Goal: Task Accomplishment & Management: Use online tool/utility

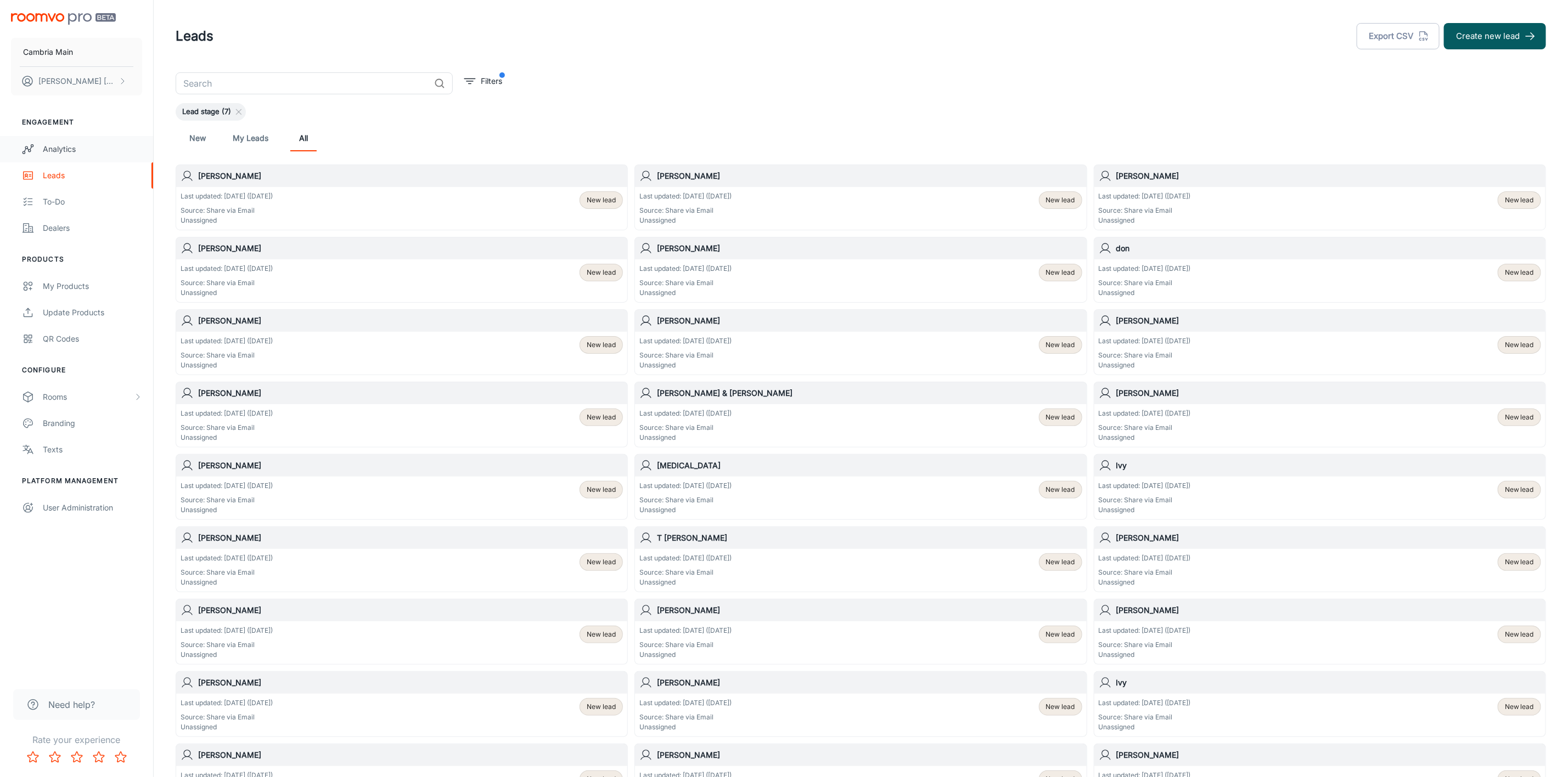
drag, startPoint x: 0, startPoint y: 0, endPoint x: 56, endPoint y: 155, distance: 164.8
click at [56, 155] on link "Analytics" at bounding box center [77, 149] width 153 height 27
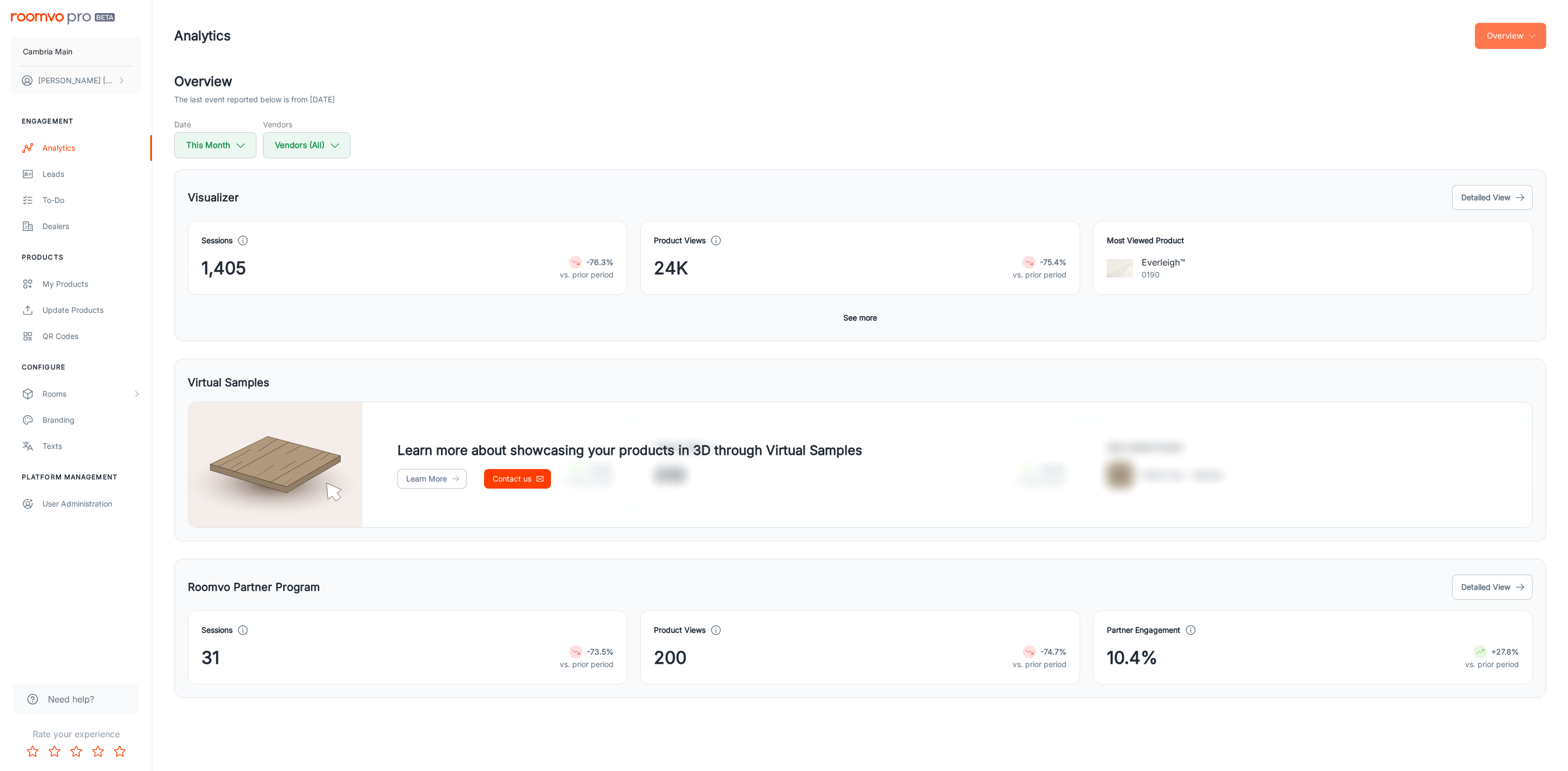
click at [1501, 25] on button "Overview" at bounding box center [1511, 36] width 71 height 26
click at [1442, 80] on li "Visualizer" at bounding box center [1483, 82] width 127 height 19
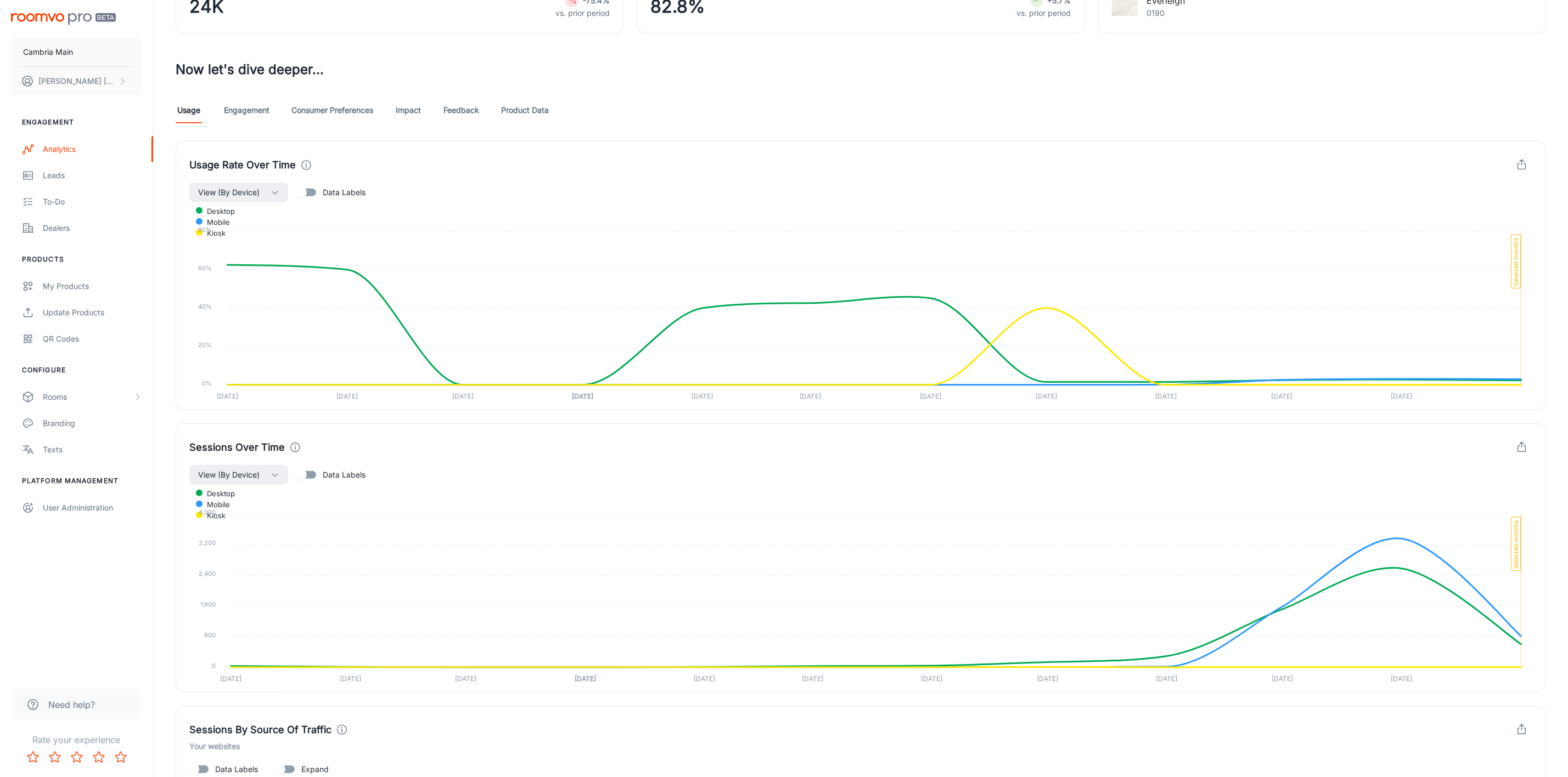
scroll to position [62, 0]
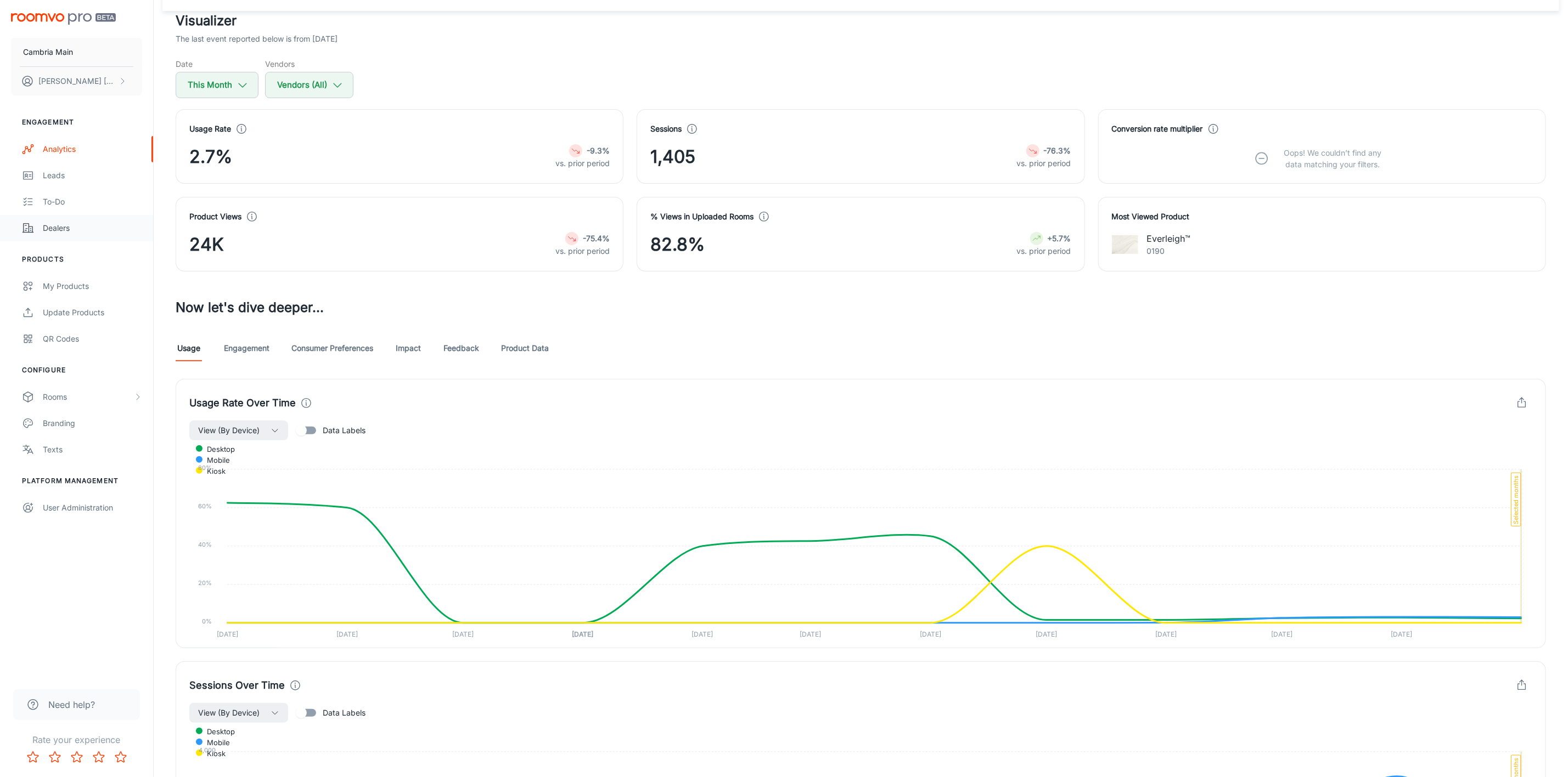
click at [51, 228] on div "Dealers" at bounding box center [92, 228] width 99 height 12
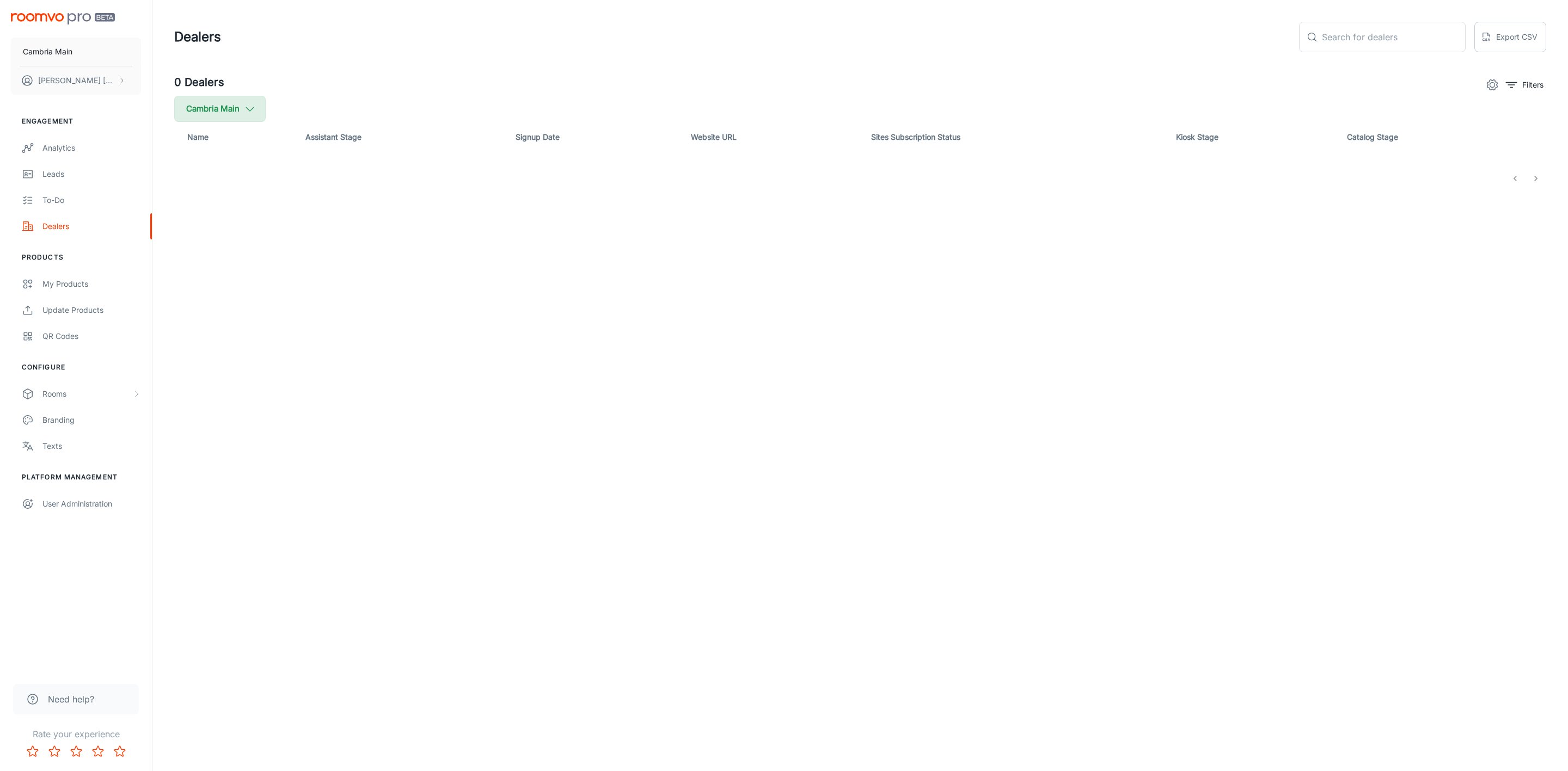
click at [242, 108] on button "Cambria Main" at bounding box center [220, 109] width 92 height 26
click at [200, 255] on label "Cambria" at bounding box center [266, 260] width 184 height 26
click at [198, 255] on input "Cambria" at bounding box center [187, 260] width 22 height 22
checkbox input "true"
click at [329, 314] on button "Apply" at bounding box center [335, 309] width 39 height 19
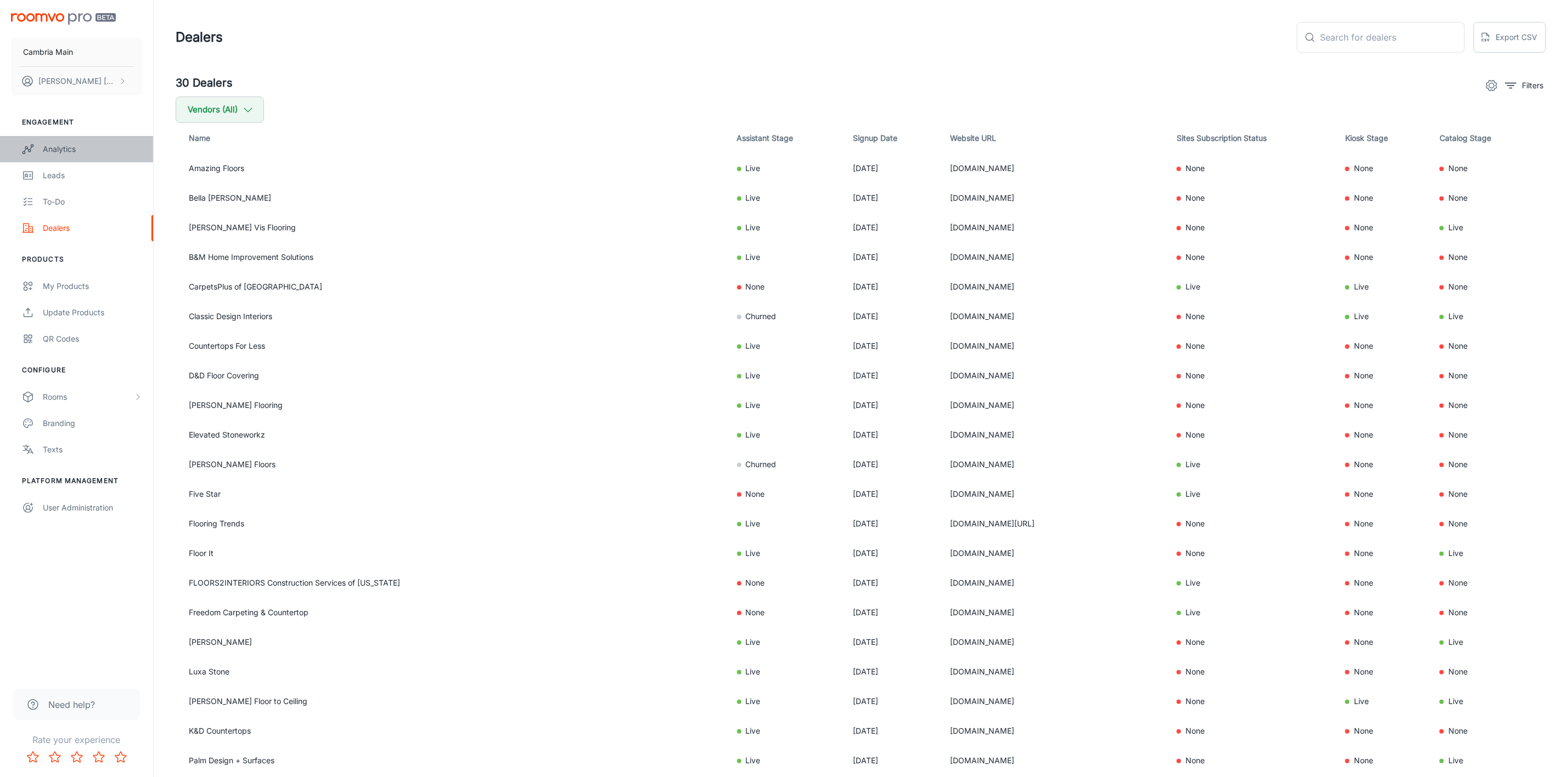
click at [56, 138] on link "Analytics" at bounding box center [77, 149] width 153 height 27
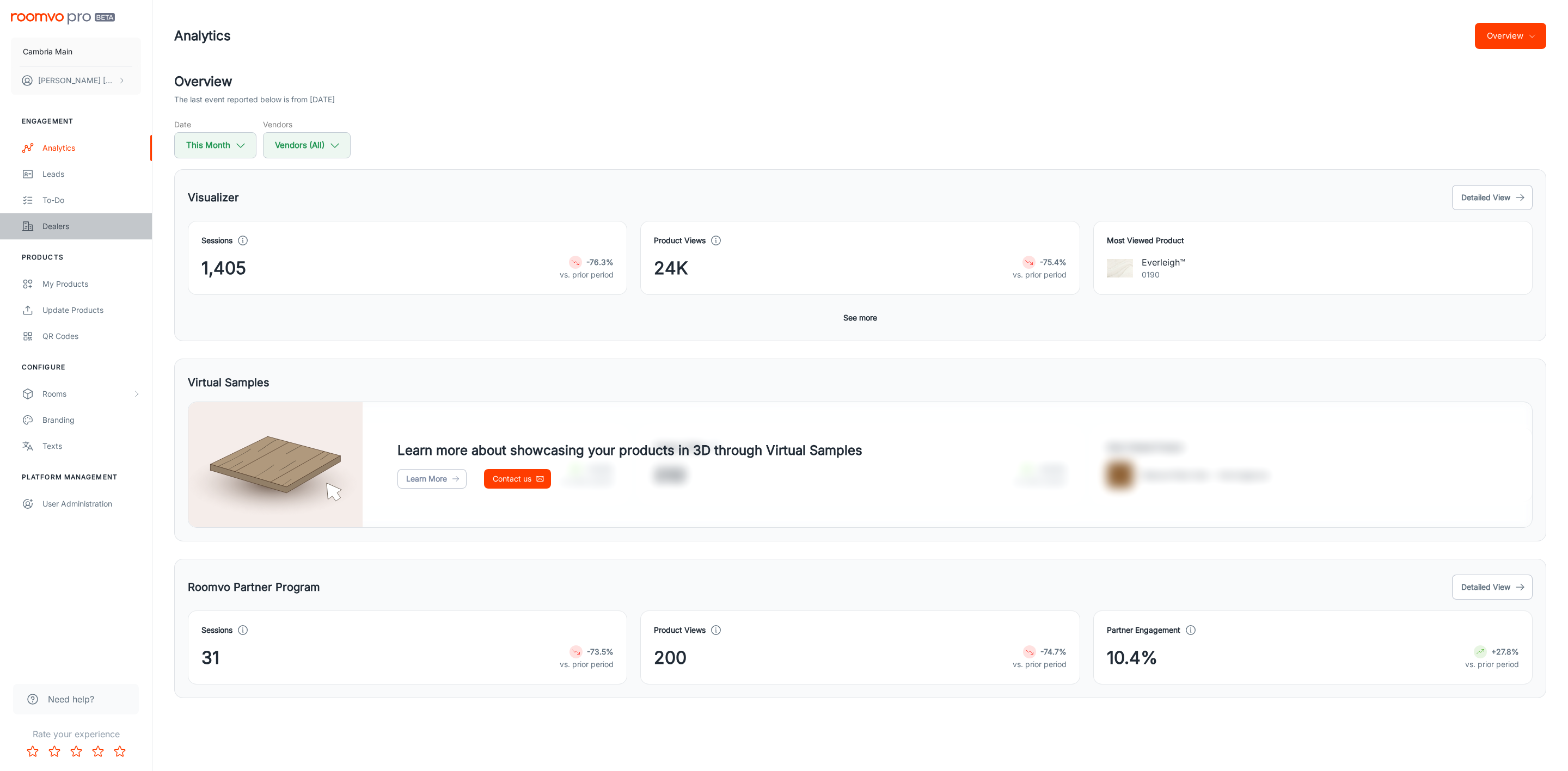
click at [53, 225] on div "Dealers" at bounding box center [92, 226] width 99 height 12
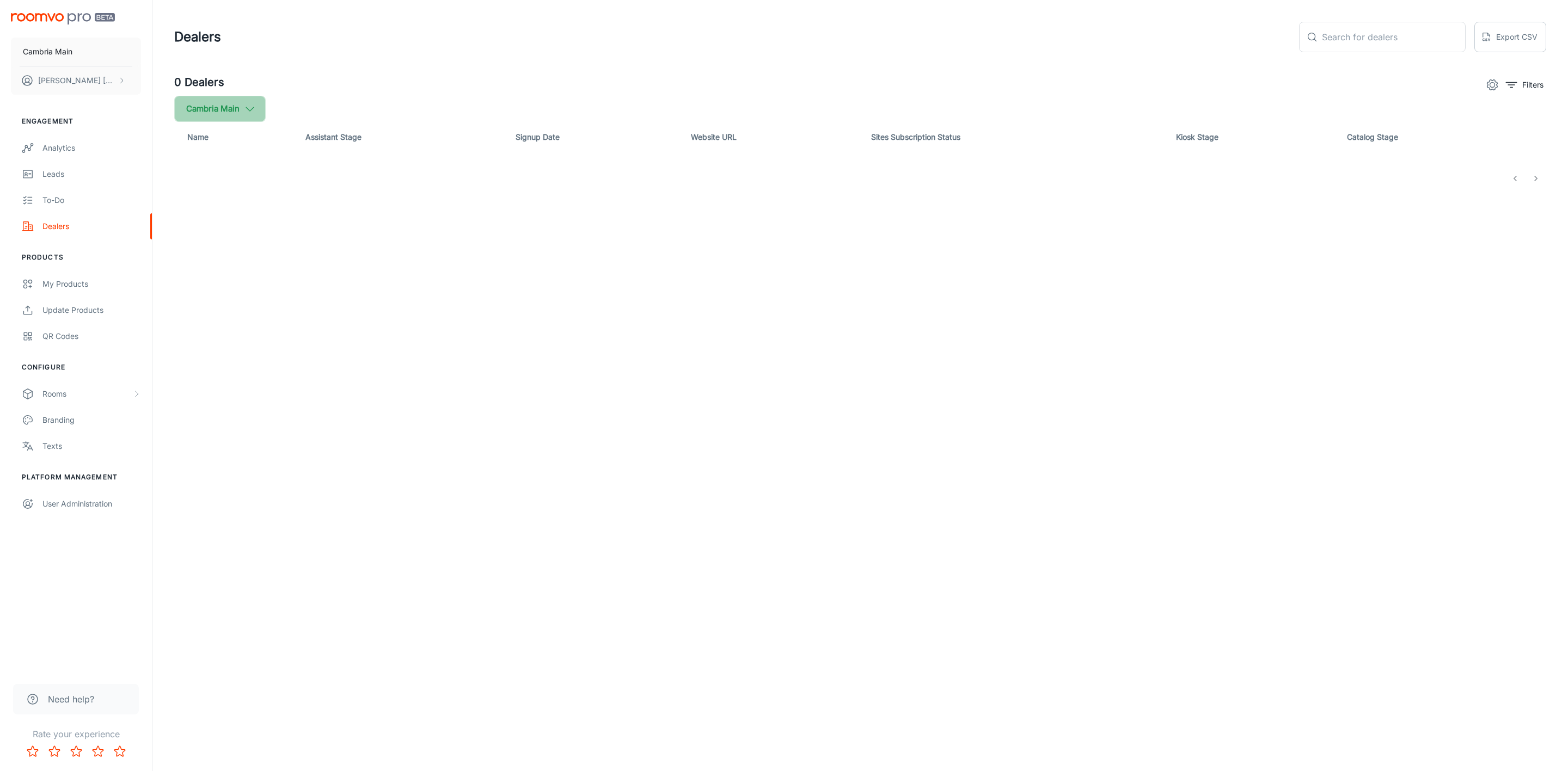
click at [228, 109] on button "Cambria Main" at bounding box center [220, 109] width 92 height 26
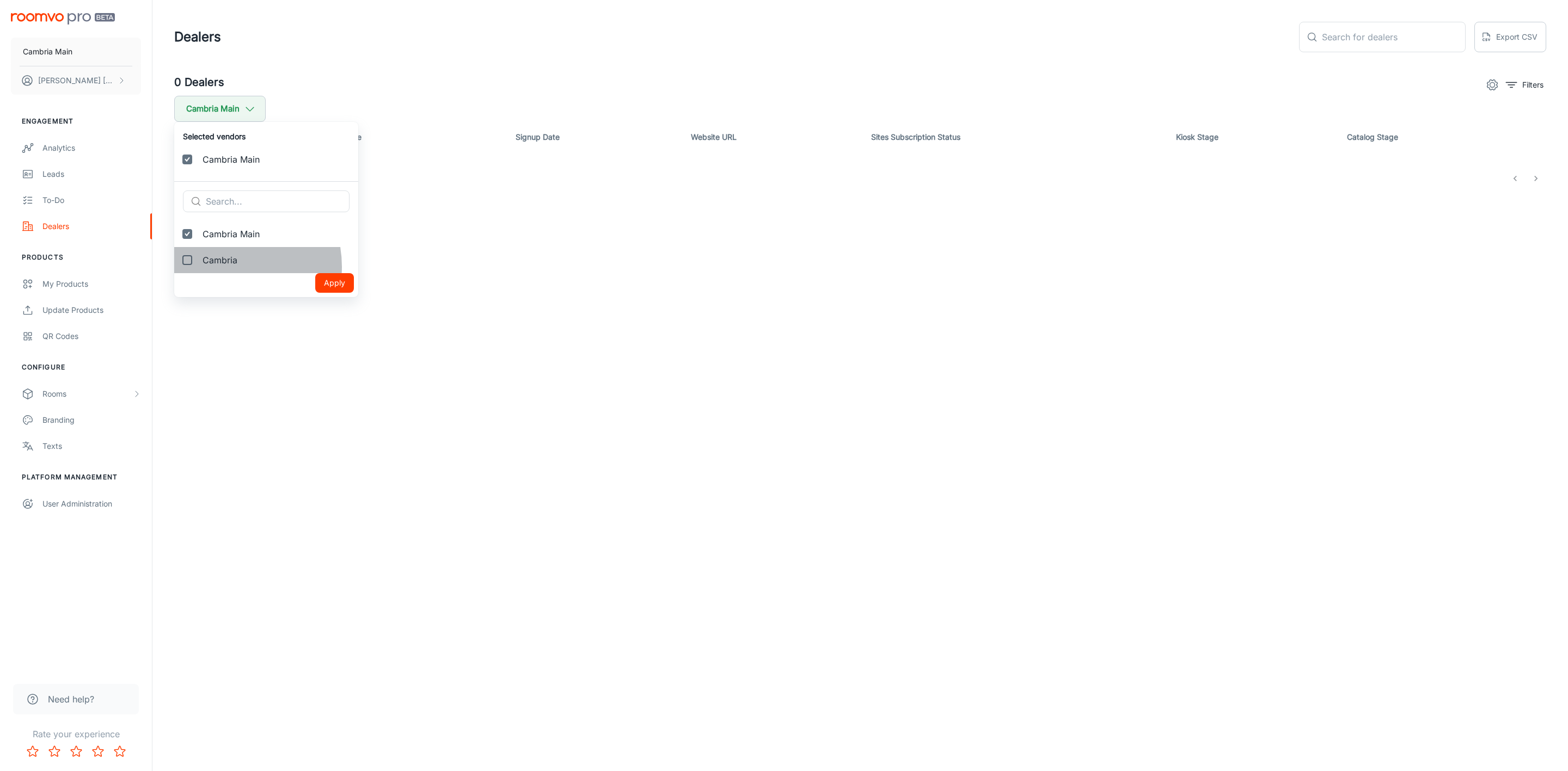
click at [222, 267] on label "Cambria" at bounding box center [266, 260] width 184 height 26
click at [198, 267] on input "Cambria" at bounding box center [187, 260] width 22 height 22
checkbox input "true"
click at [315, 309] on button "Apply" at bounding box center [335, 309] width 39 height 19
